Goal: Task Accomplishment & Management: Use online tool/utility

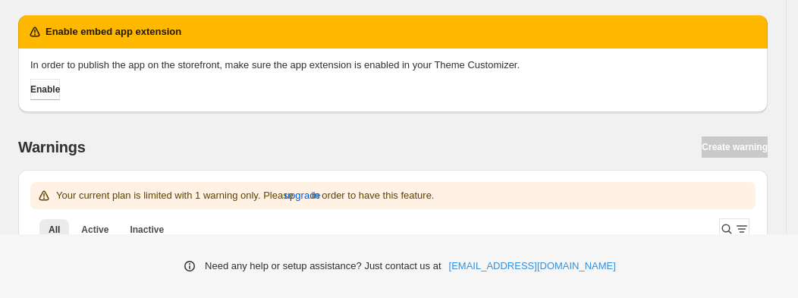
click at [60, 89] on span "Enable" at bounding box center [45, 89] width 30 height 12
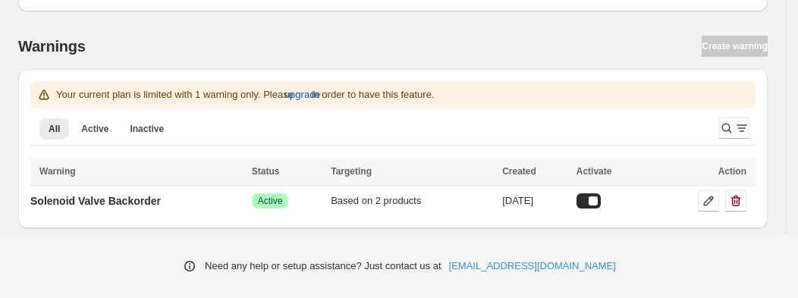
scroll to position [49, 0]
click at [601, 201] on div at bounding box center [588, 200] width 24 height 15
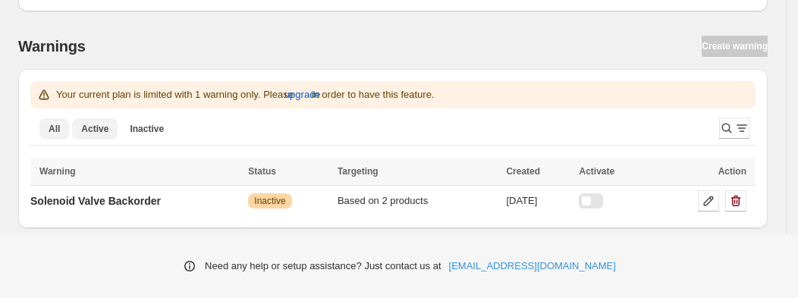
click at [102, 134] on span "Active" at bounding box center [94, 129] width 27 height 12
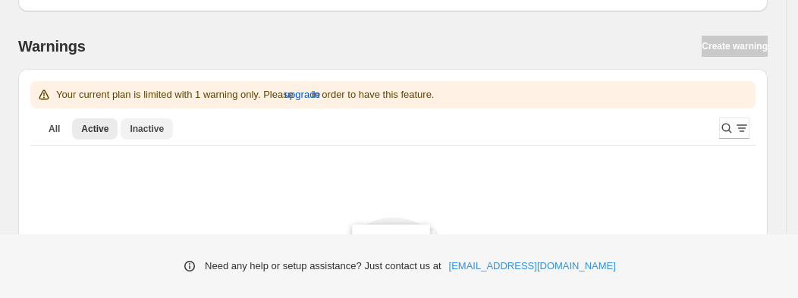
click at [149, 127] on span "Inactive" at bounding box center [147, 129] width 34 height 12
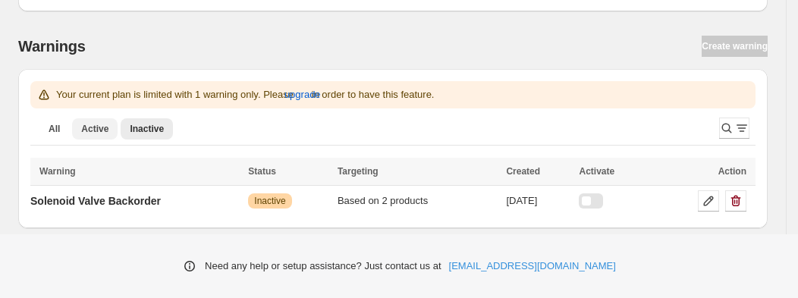
click at [88, 130] on span "Active" at bounding box center [94, 129] width 27 height 12
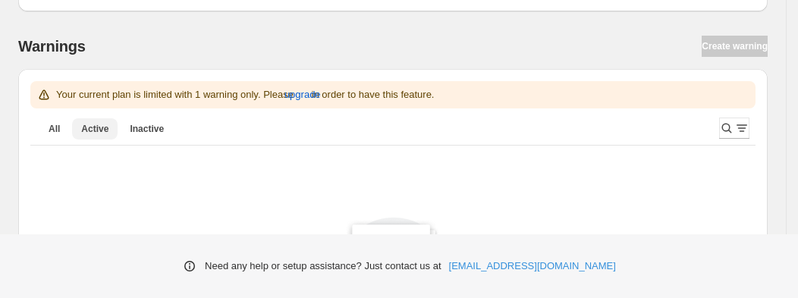
scroll to position [0, 0]
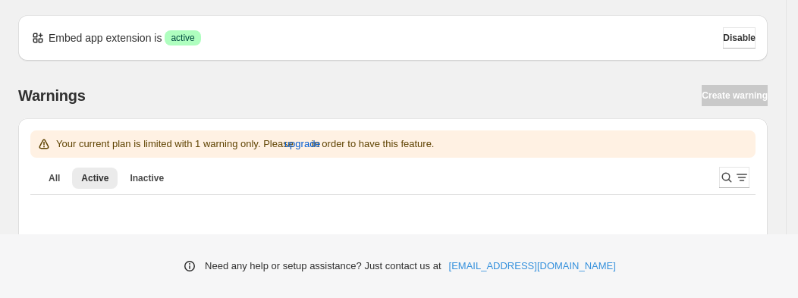
click at [746, 99] on div "Warnings Create warning" at bounding box center [392, 95] width 749 height 21
click at [50, 175] on span "All" at bounding box center [54, 178] width 11 height 12
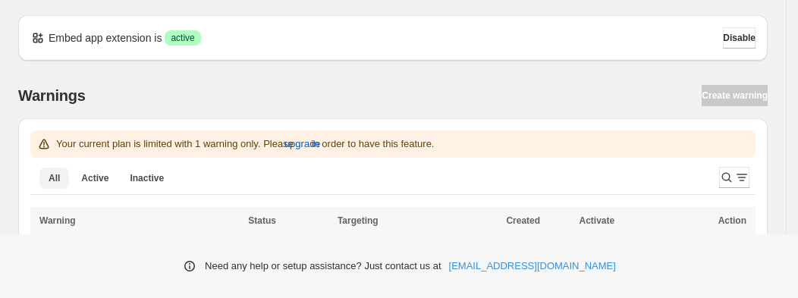
scroll to position [49, 0]
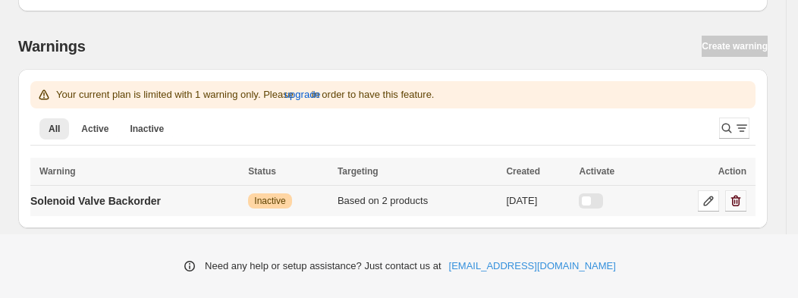
click at [743, 200] on icon "button" at bounding box center [735, 200] width 15 height 15
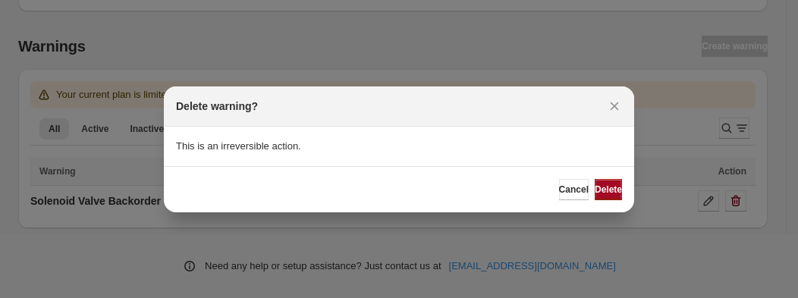
click at [595, 188] on span "Delete" at bounding box center [608, 190] width 27 height 12
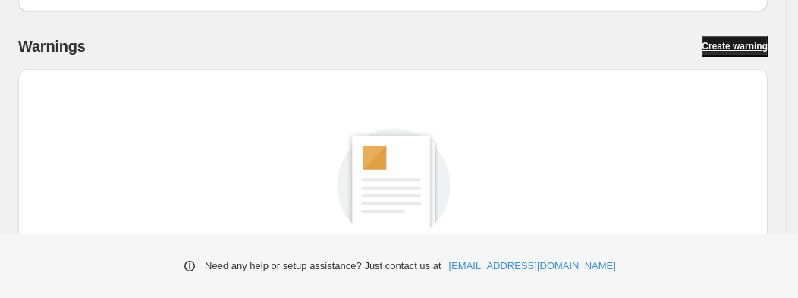
click at [736, 48] on span "Create warning" at bounding box center [735, 46] width 66 height 12
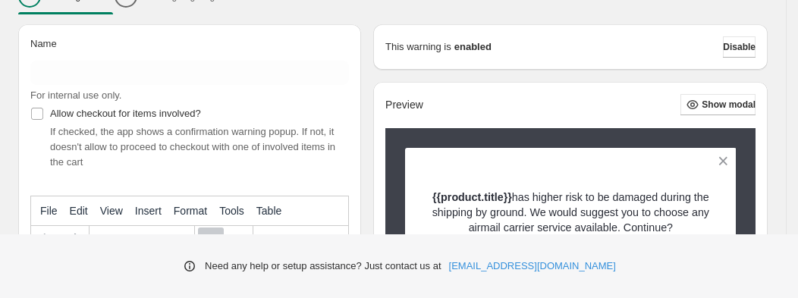
scroll to position [160, 0]
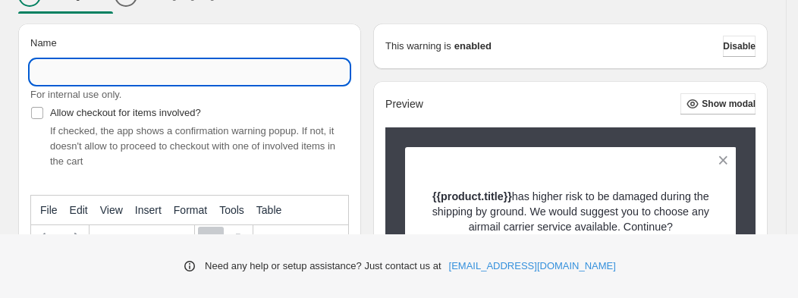
click at [154, 75] on input "Name" at bounding box center [189, 72] width 319 height 24
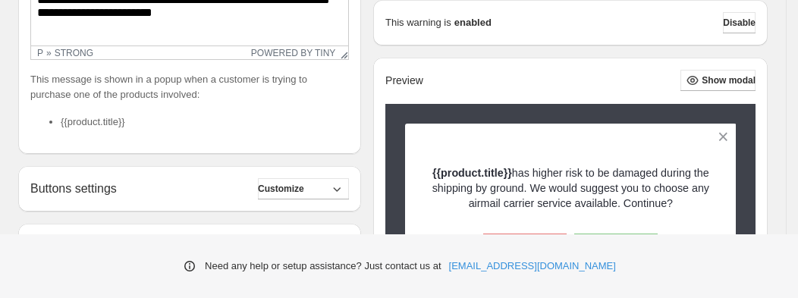
scroll to position [453, 0]
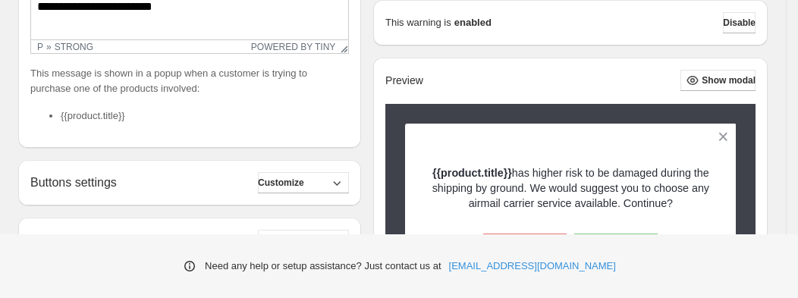
type input "**********"
click at [112, 115] on li "{{product.title}}" at bounding box center [205, 115] width 288 height 15
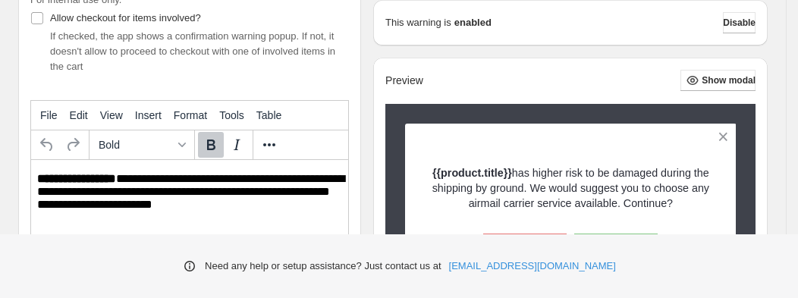
scroll to position [263, 0]
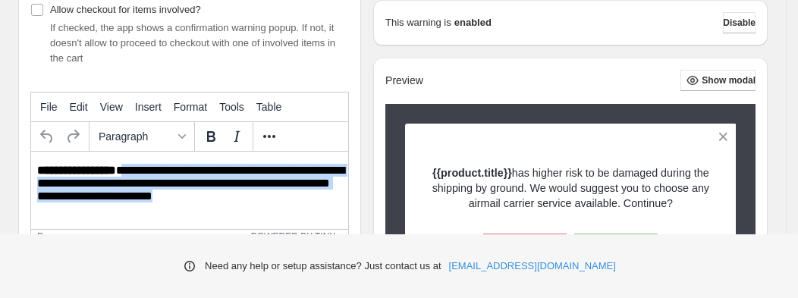
drag, startPoint x: 259, startPoint y: 197, endPoint x: 124, endPoint y: 169, distance: 137.9
click at [124, 169] on p "**********" at bounding box center [192, 185] width 310 height 42
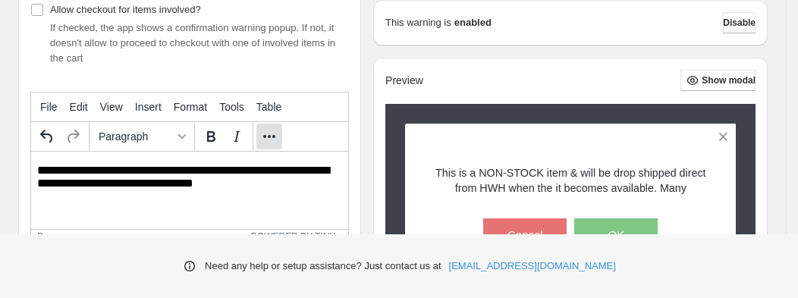
click at [258, 133] on button "More..." at bounding box center [269, 137] width 26 height 26
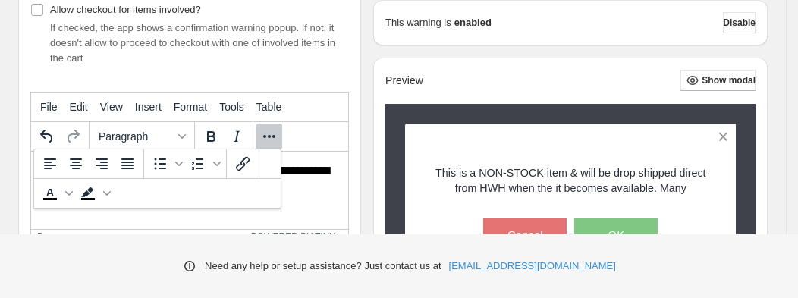
click at [258, 133] on button "More..." at bounding box center [269, 137] width 26 height 26
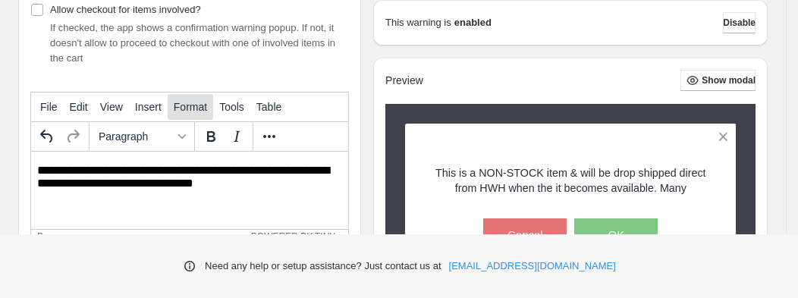
click at [198, 110] on span "Format" at bounding box center [190, 107] width 33 height 12
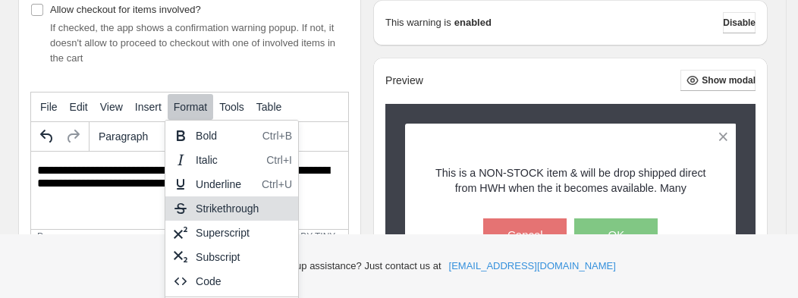
scroll to position [98, 0]
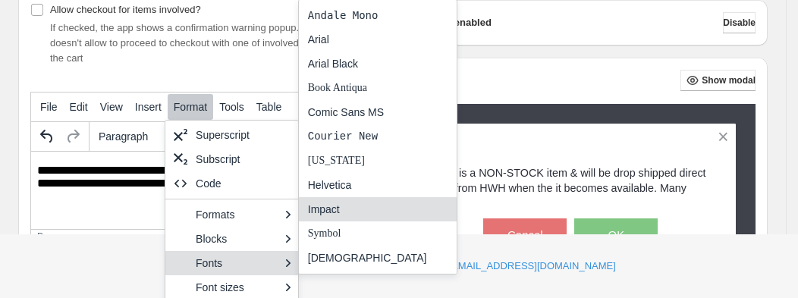
click at [378, 207] on div "Impact" at bounding box center [367, 209] width 119 height 18
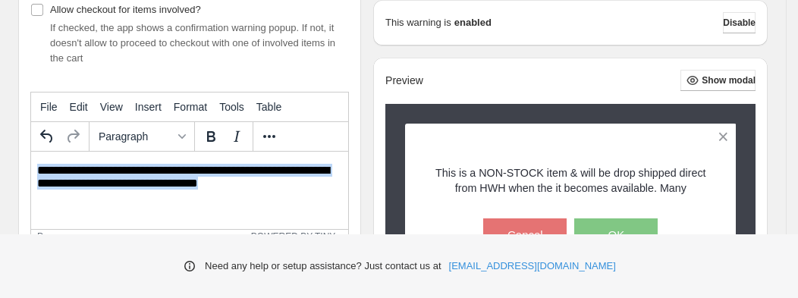
drag, startPoint x: 280, startPoint y: 180, endPoint x: 17, endPoint y: 165, distance: 263.6
click at [31, 165] on html "**********" at bounding box center [189, 179] width 317 height 54
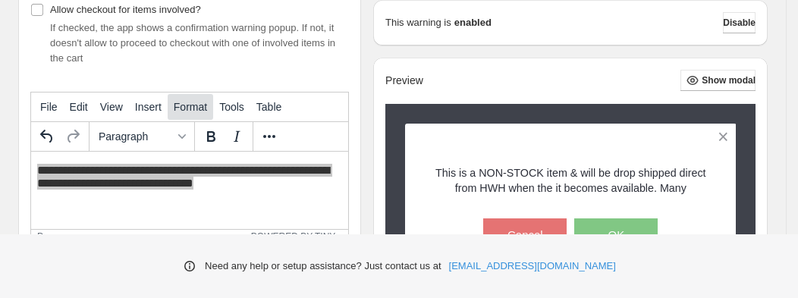
click at [186, 106] on span "Format" at bounding box center [190, 107] width 33 height 12
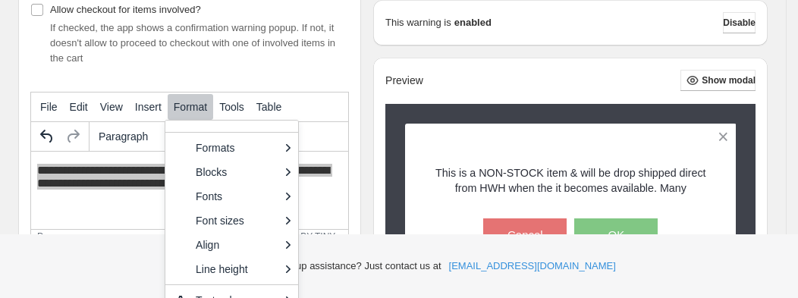
scroll to position [168, 0]
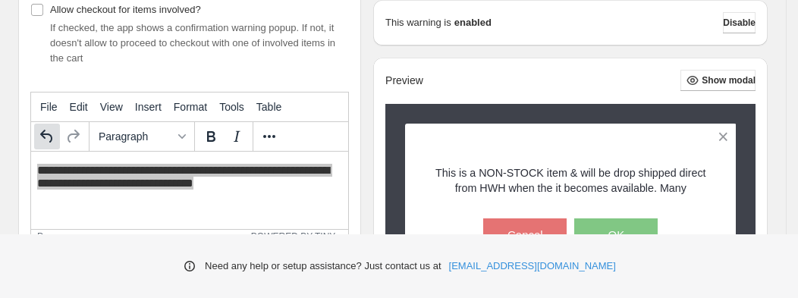
click at [48, 136] on icon "Undo" at bounding box center [47, 136] width 18 height 18
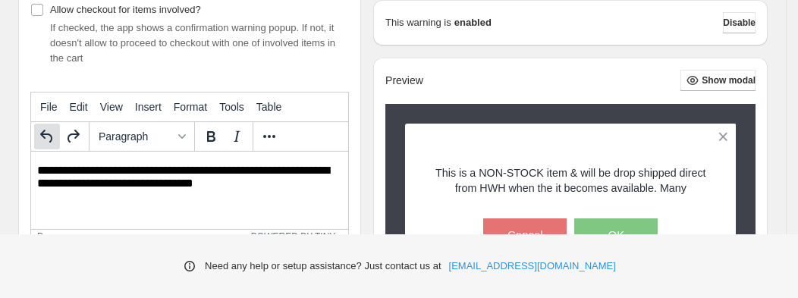
click at [49, 141] on icon "Undo" at bounding box center [47, 136] width 18 height 18
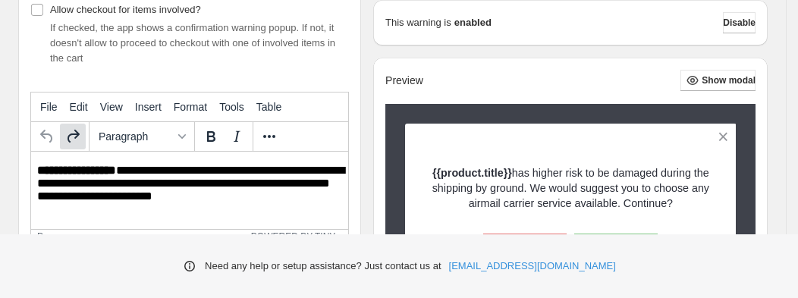
click at [85, 134] on button "Redo" at bounding box center [73, 137] width 26 height 26
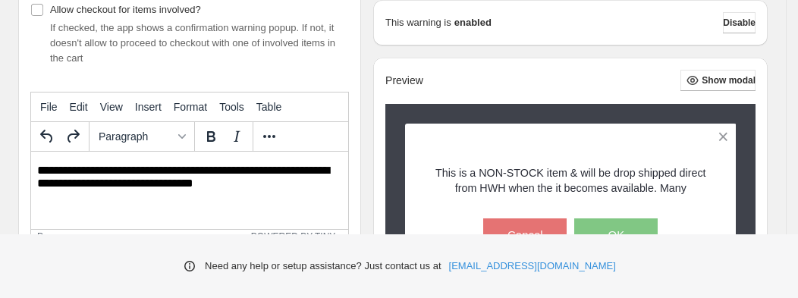
click at [37, 168] on p "**********" at bounding box center [192, 178] width 310 height 28
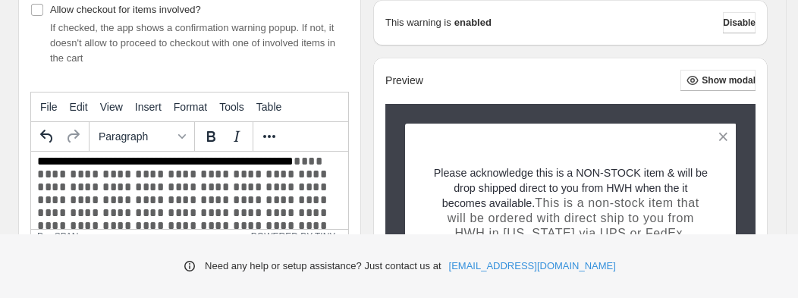
scroll to position [20, 0]
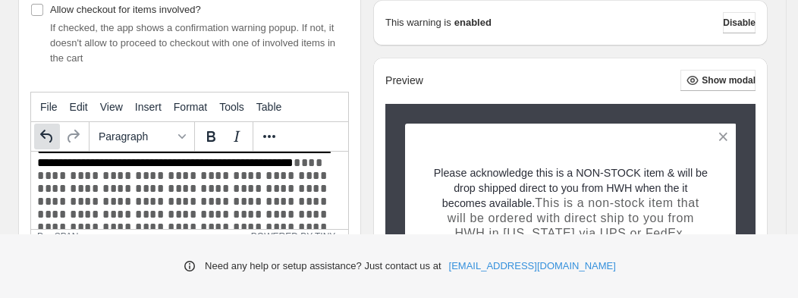
click at [50, 140] on icon "Undo" at bounding box center [46, 136] width 12 height 13
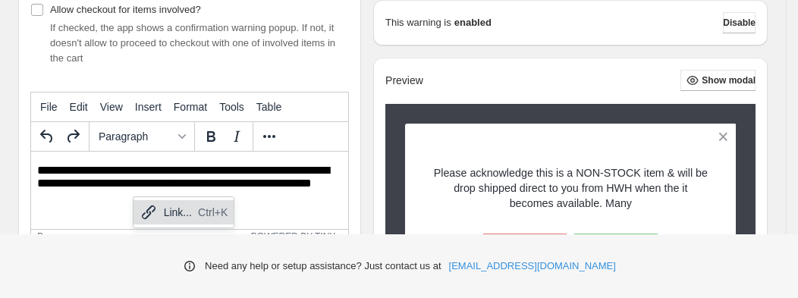
click at [120, 197] on p "**********" at bounding box center [192, 185] width 310 height 42
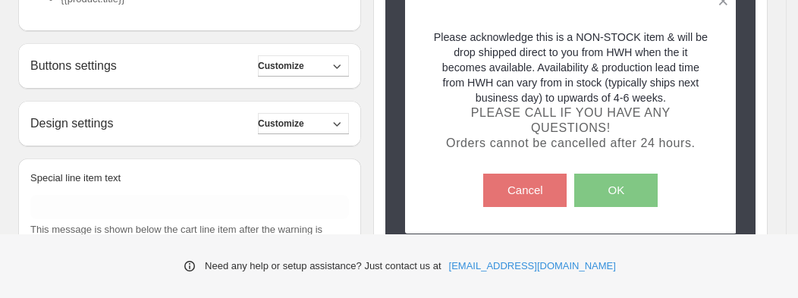
scroll to position [633, 0]
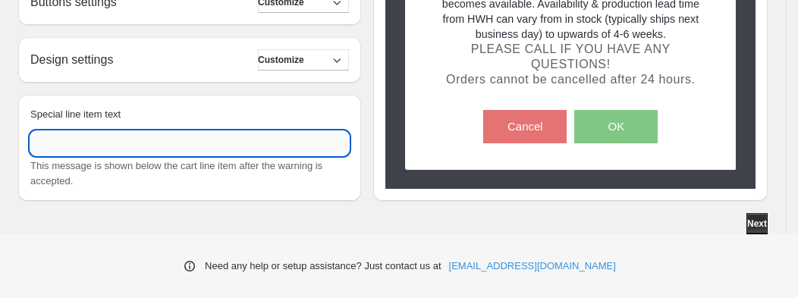
click at [176, 149] on input "Special line item text" at bounding box center [189, 143] width 319 height 24
type input "**********"
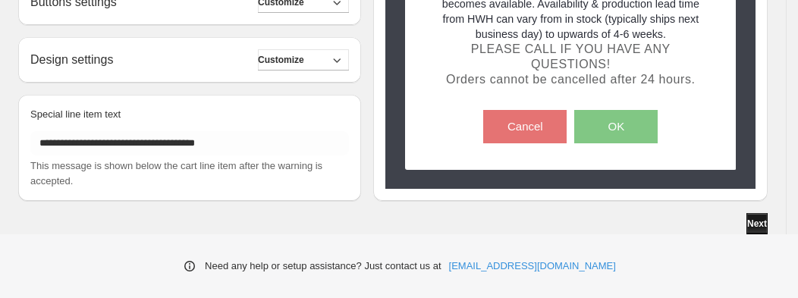
click at [754, 220] on span "Next" at bounding box center [757, 224] width 20 height 12
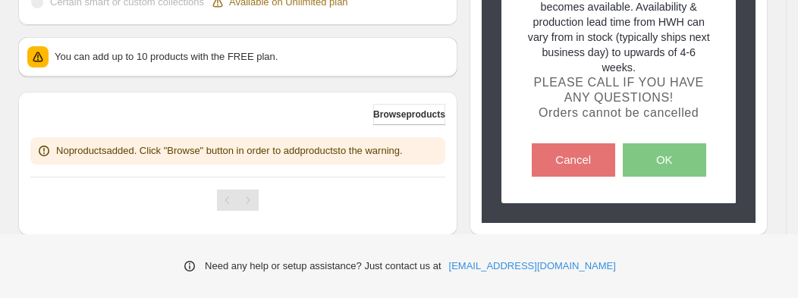
scroll to position [537, 0]
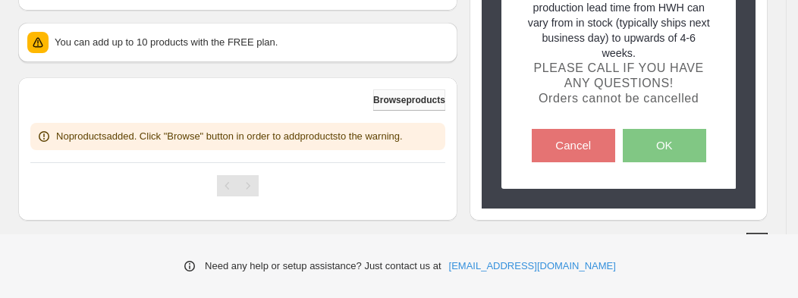
click at [381, 107] on button "Browse products" at bounding box center [409, 99] width 72 height 21
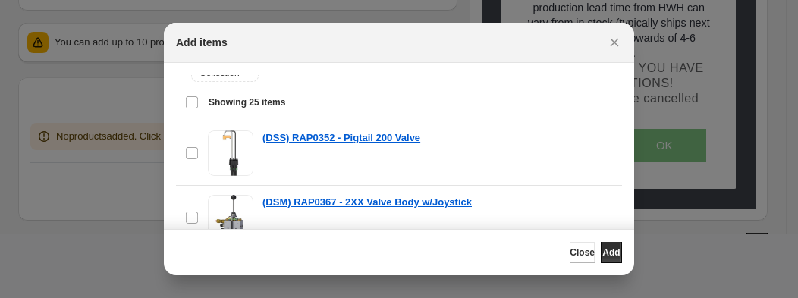
scroll to position [0, 0]
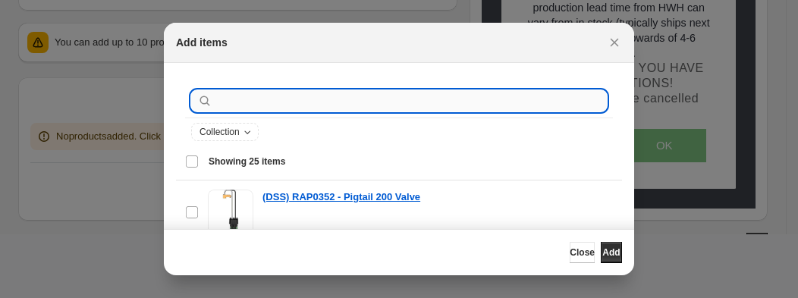
click at [278, 104] on input ":r29:" at bounding box center [410, 100] width 391 height 21
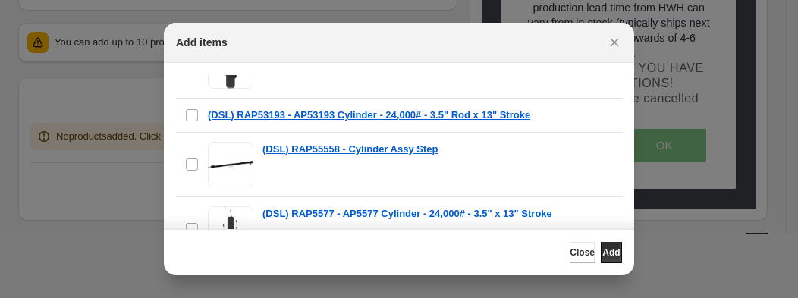
scroll to position [364, 0]
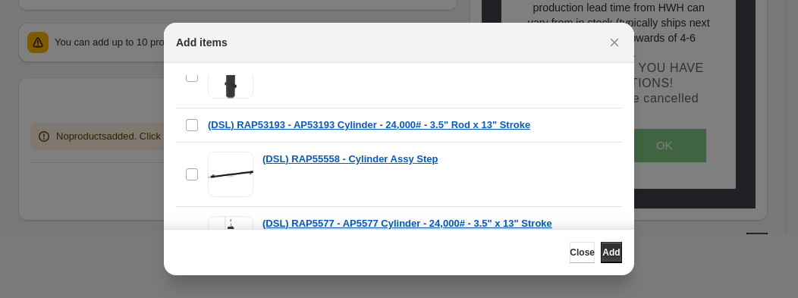
type input "***"
